Goal: Task Accomplishment & Management: Manage account settings

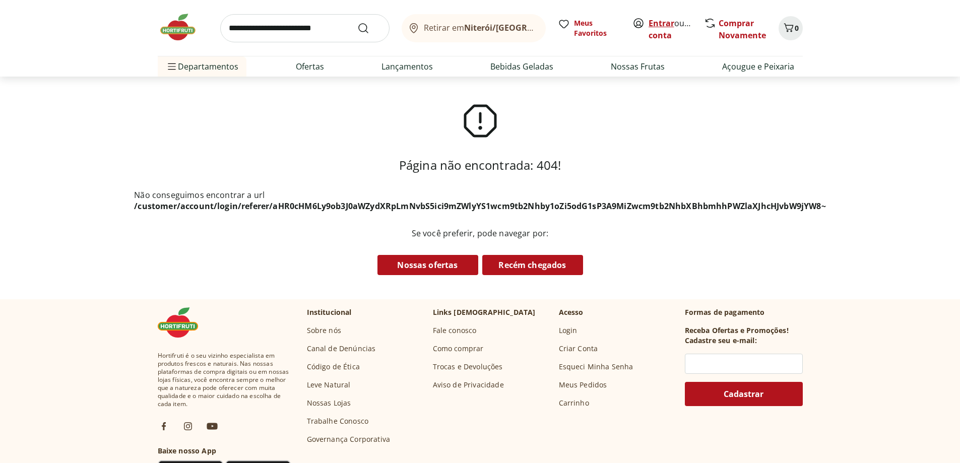
click at [665, 20] on link "Entrar" at bounding box center [662, 23] width 26 height 11
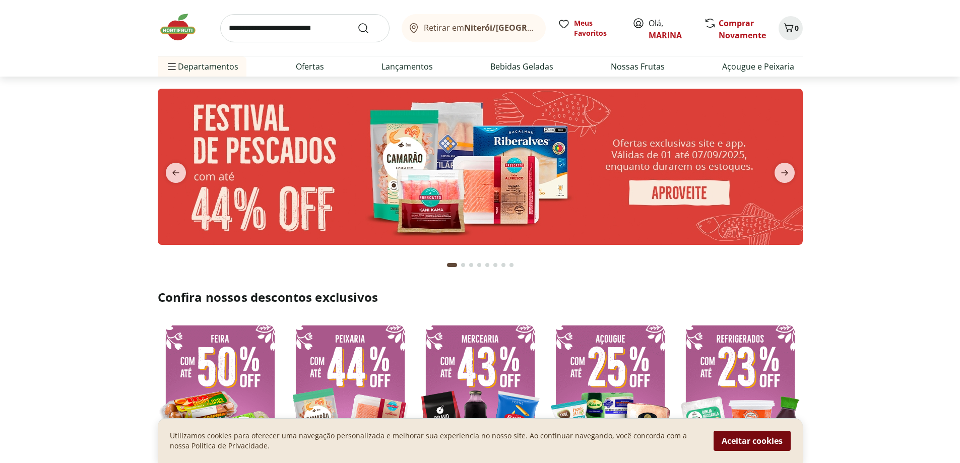
click at [736, 440] on button "Aceitar cookies" at bounding box center [752, 441] width 77 height 20
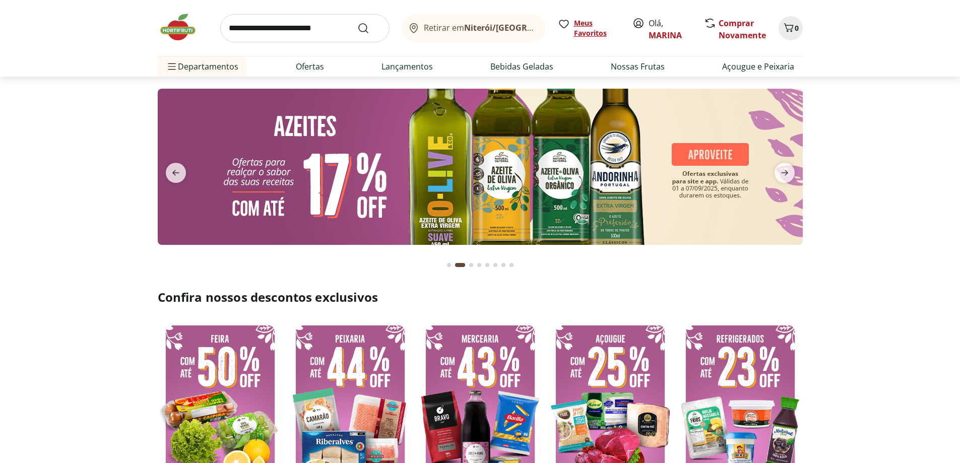
click at [585, 22] on span "Meus Favoritos" at bounding box center [597, 28] width 46 height 20
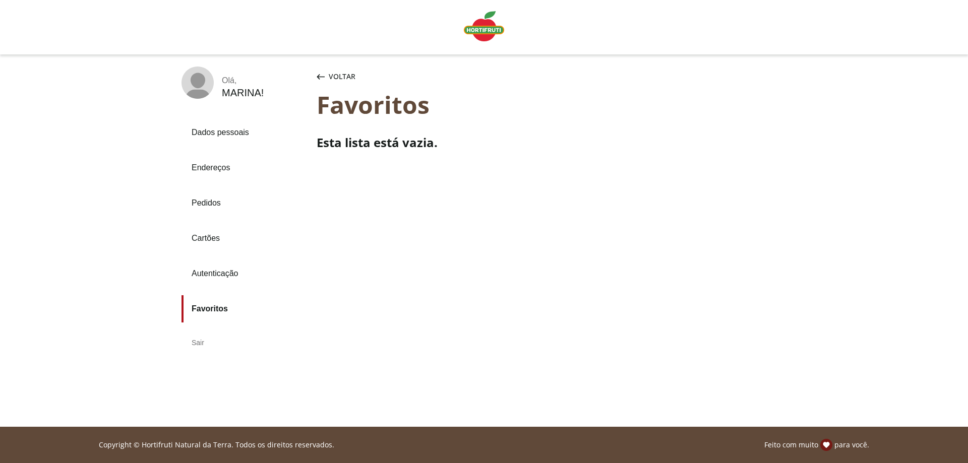
click at [341, 76] on span "Voltar" at bounding box center [342, 77] width 27 height 10
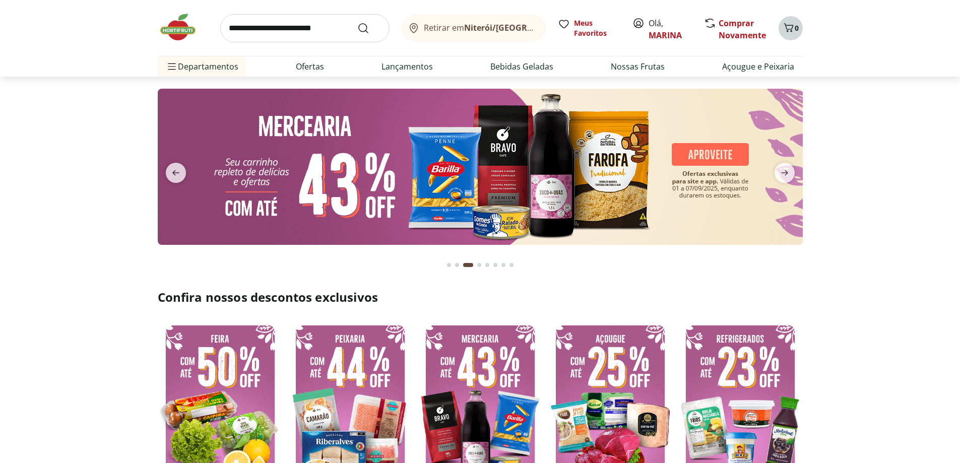
click at [791, 32] on icon "Carrinho" at bounding box center [789, 27] width 10 height 9
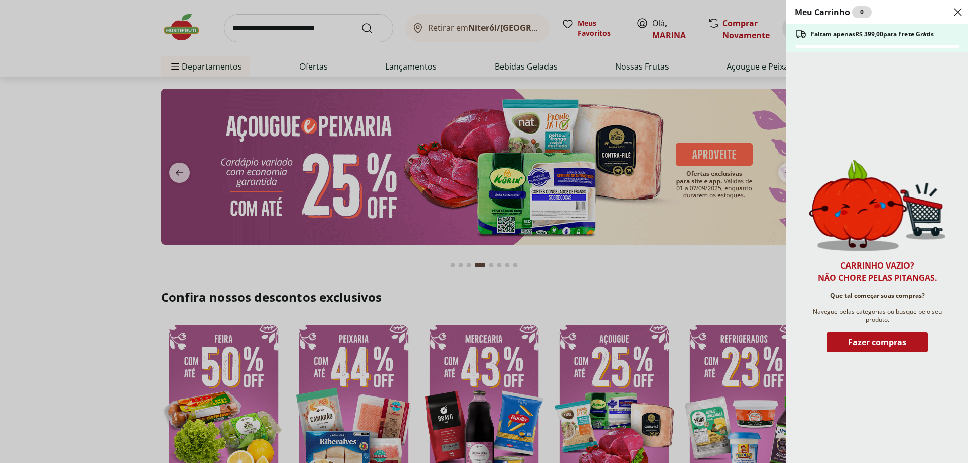
click at [959, 13] on icon "Close" at bounding box center [958, 12] width 12 height 12
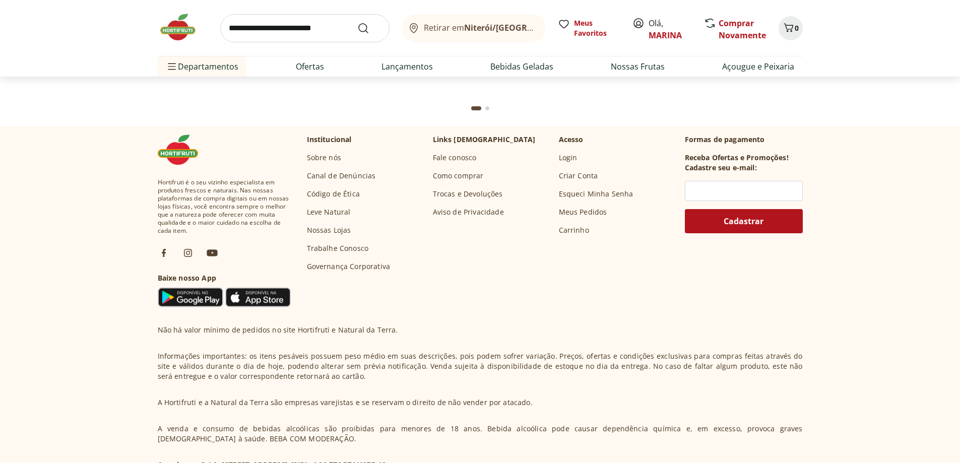
scroll to position [2974, 0]
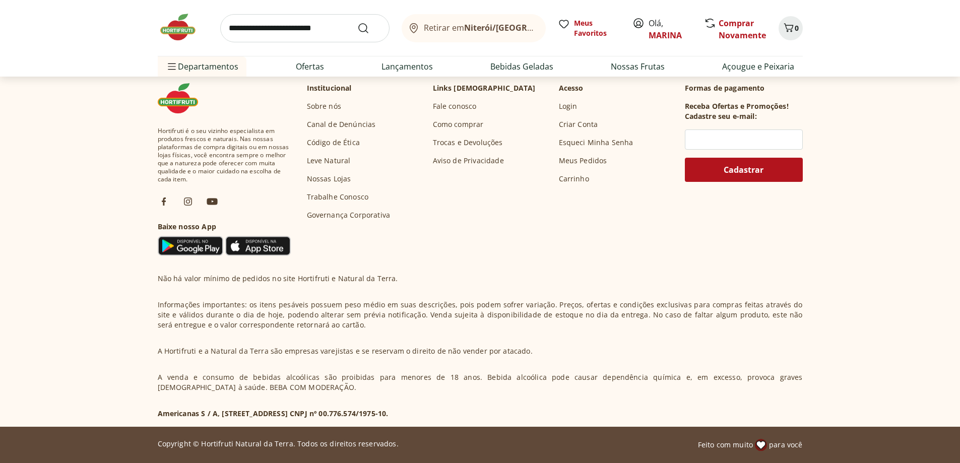
click at [597, 159] on link "Meus Pedidos" at bounding box center [583, 161] width 48 height 10
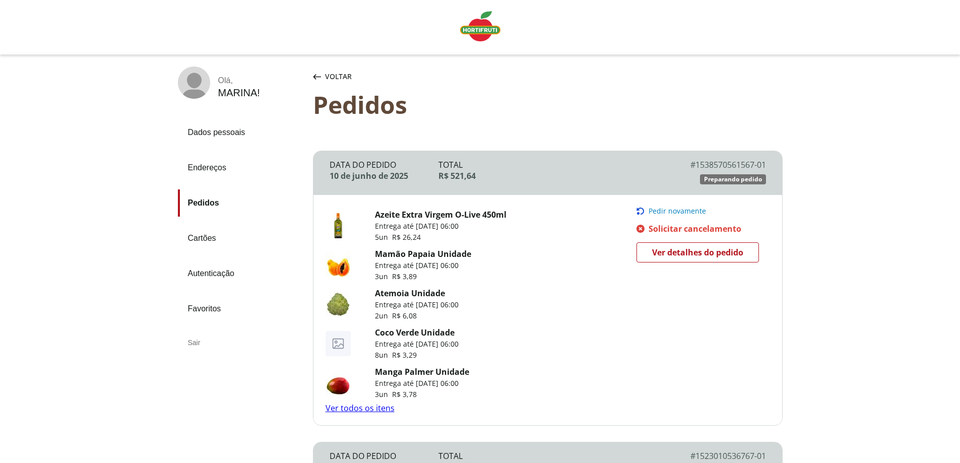
click at [332, 77] on span "Voltar" at bounding box center [338, 77] width 27 height 10
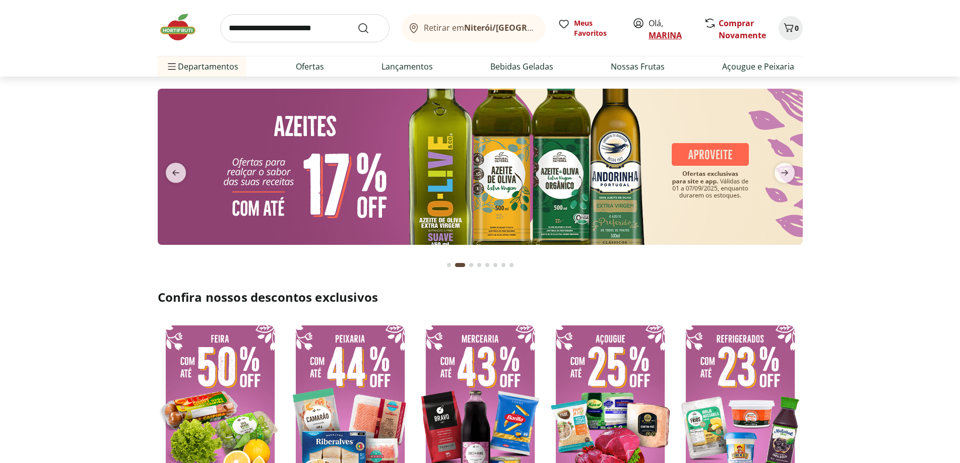
click at [657, 34] on link "MARINA" at bounding box center [665, 35] width 33 height 11
